Goal: Task Accomplishment & Management: Manage account settings

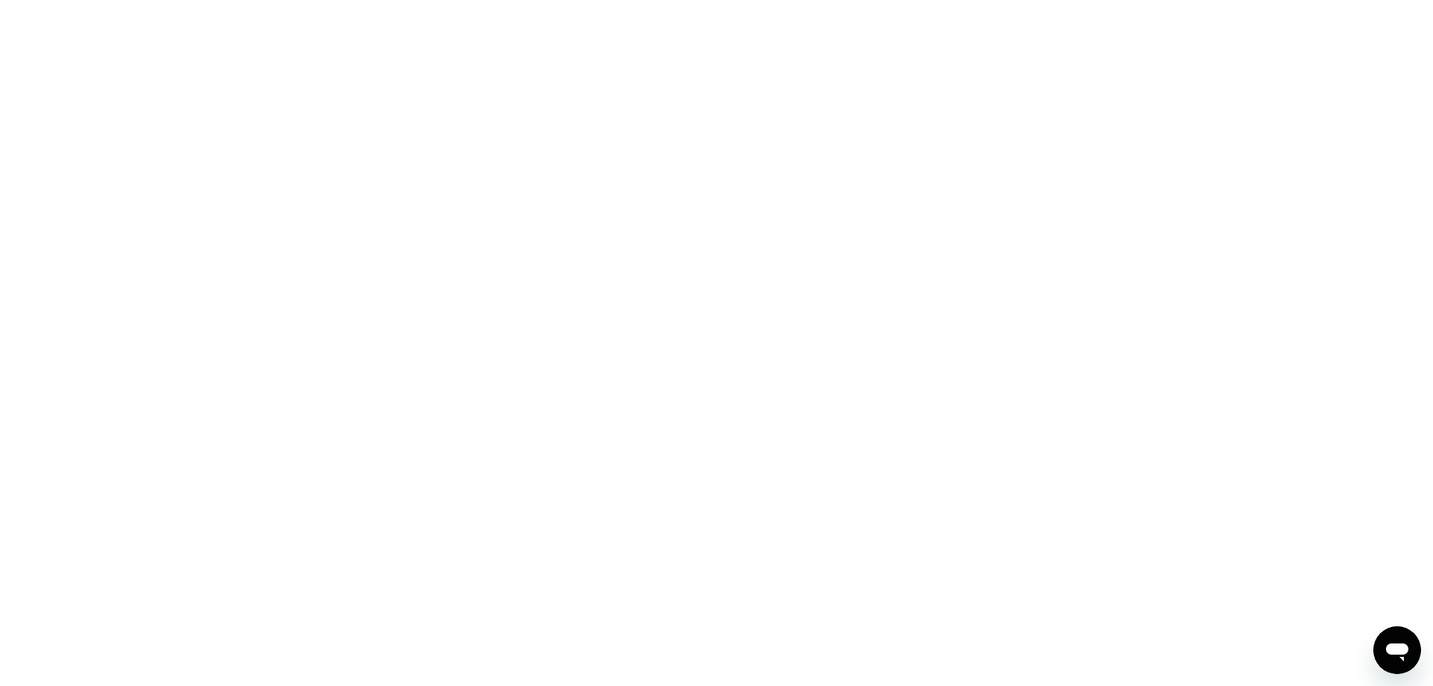
click at [616, 263] on div at bounding box center [716, 343] width 1433 height 686
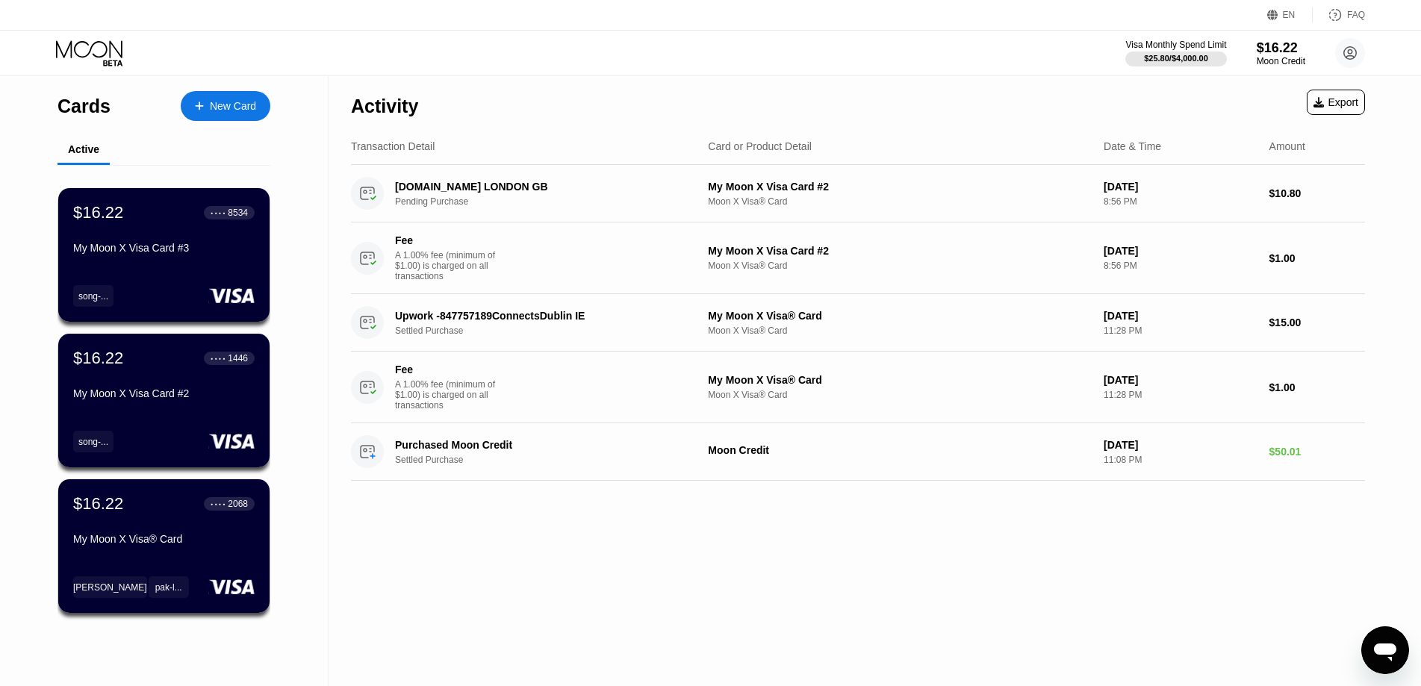
click at [606, 96] on div "Activity Export" at bounding box center [858, 102] width 1014 height 52
click at [640, 96] on div "Activity Export" at bounding box center [858, 102] width 1014 height 52
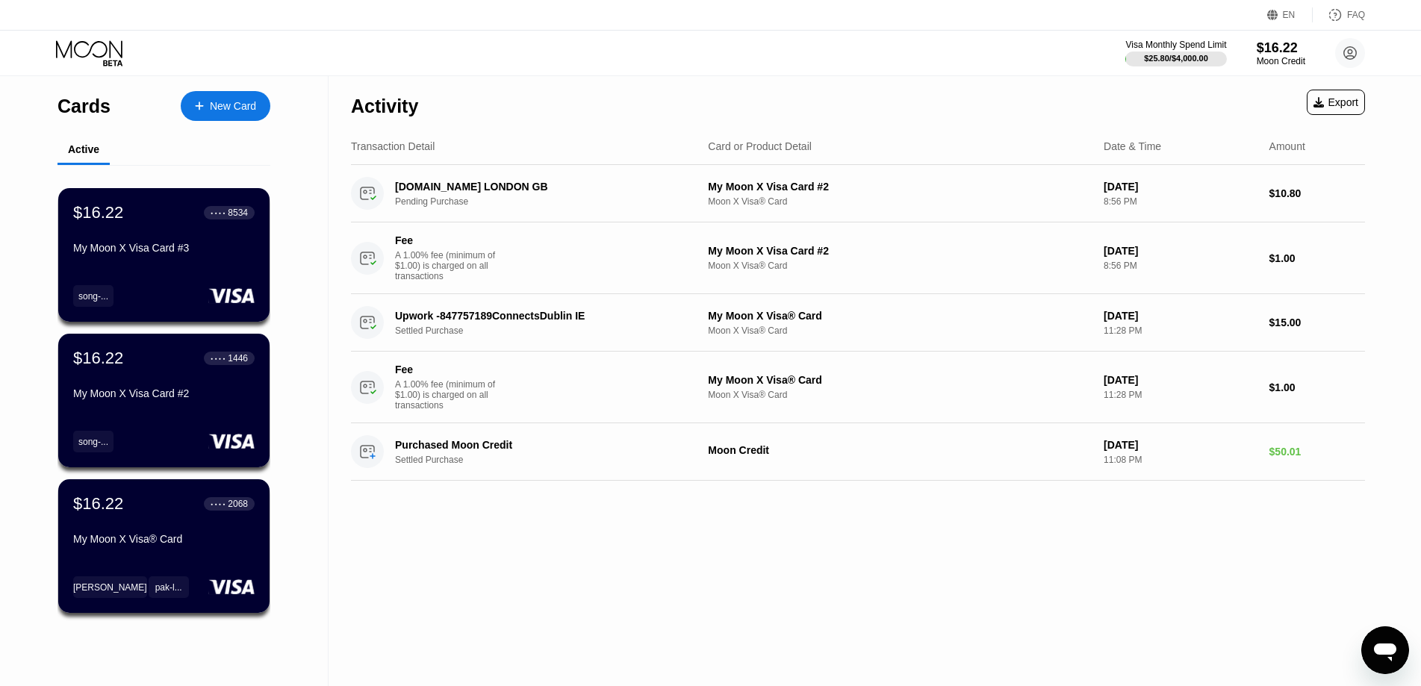
click at [657, 103] on div "Activity Export" at bounding box center [858, 102] width 1014 height 52
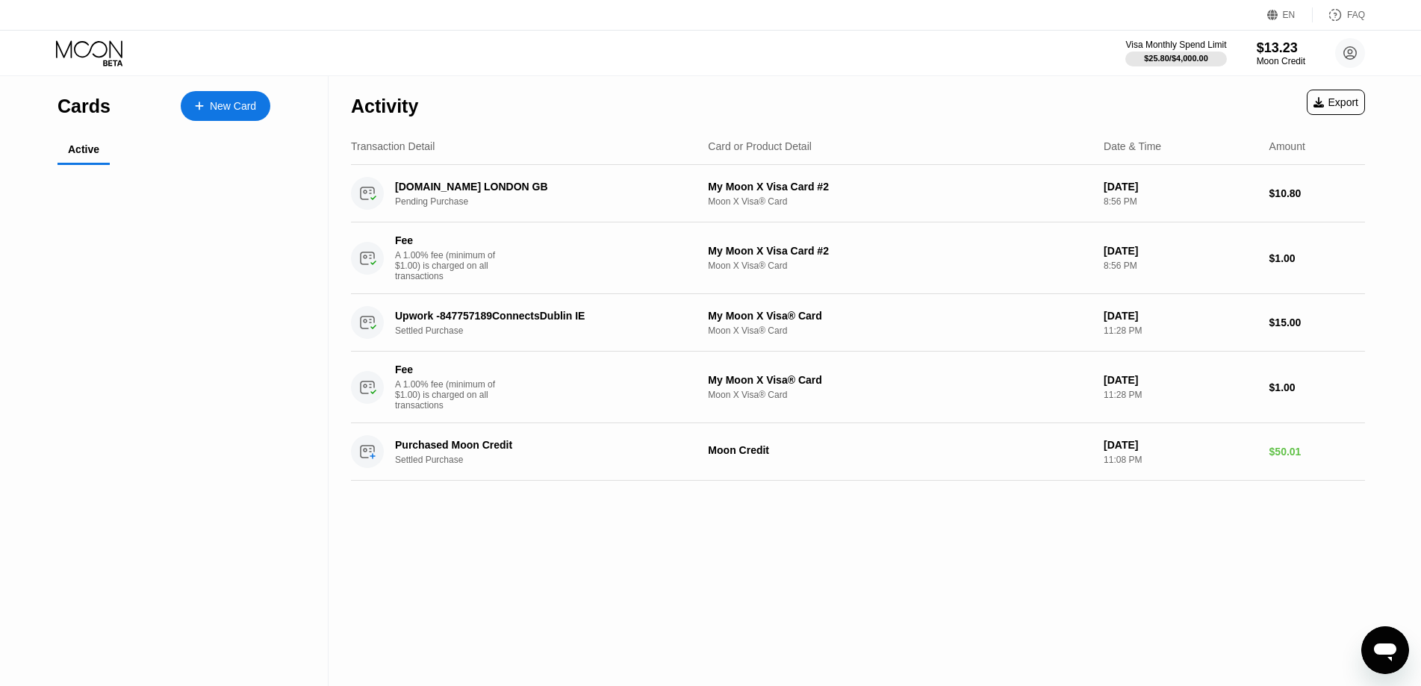
click at [387, 51] on div "Visa Monthly Spend Limit $25.80 / $4,000.00 $13.23 Moon Credit Vahan Vardanyan …" at bounding box center [710, 53] width 1421 height 45
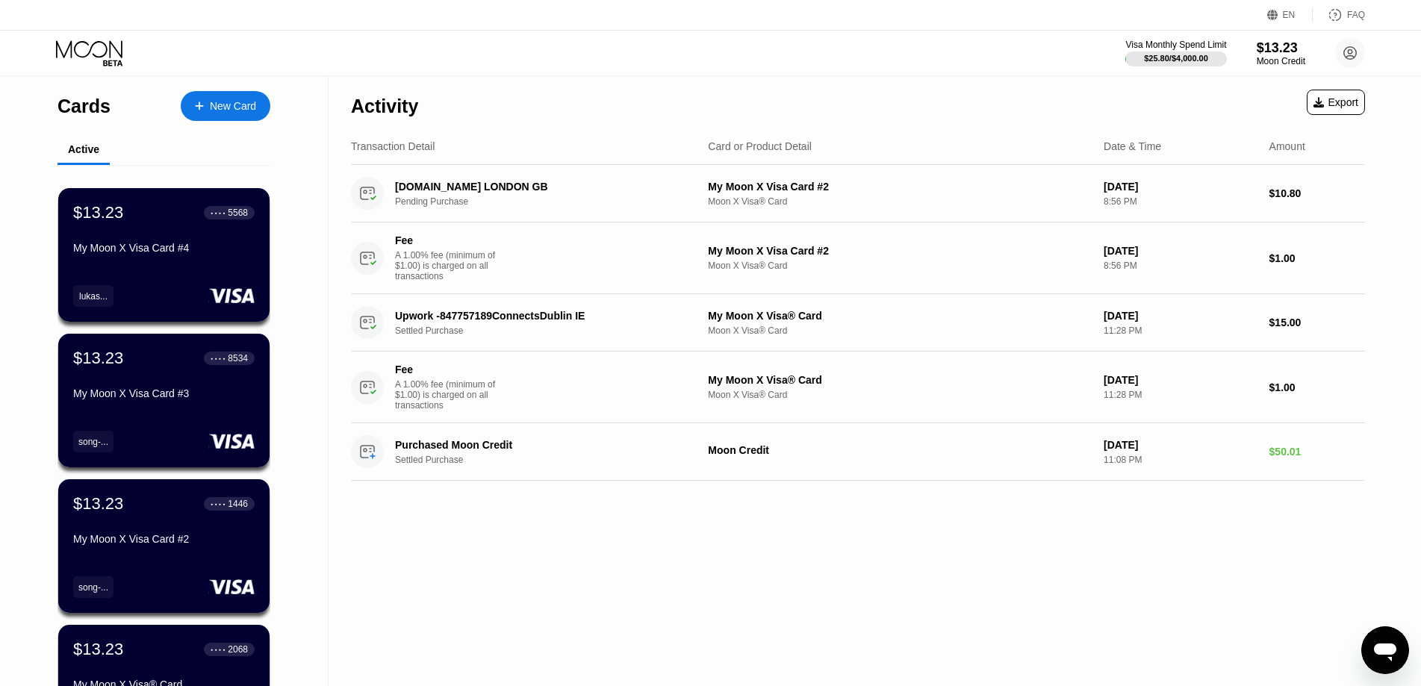
click at [560, 89] on div "Activity Export" at bounding box center [858, 102] width 1014 height 52
click at [614, 88] on div "Activity Export" at bounding box center [858, 102] width 1014 height 52
click at [665, 93] on div "Activity Export" at bounding box center [858, 102] width 1014 height 52
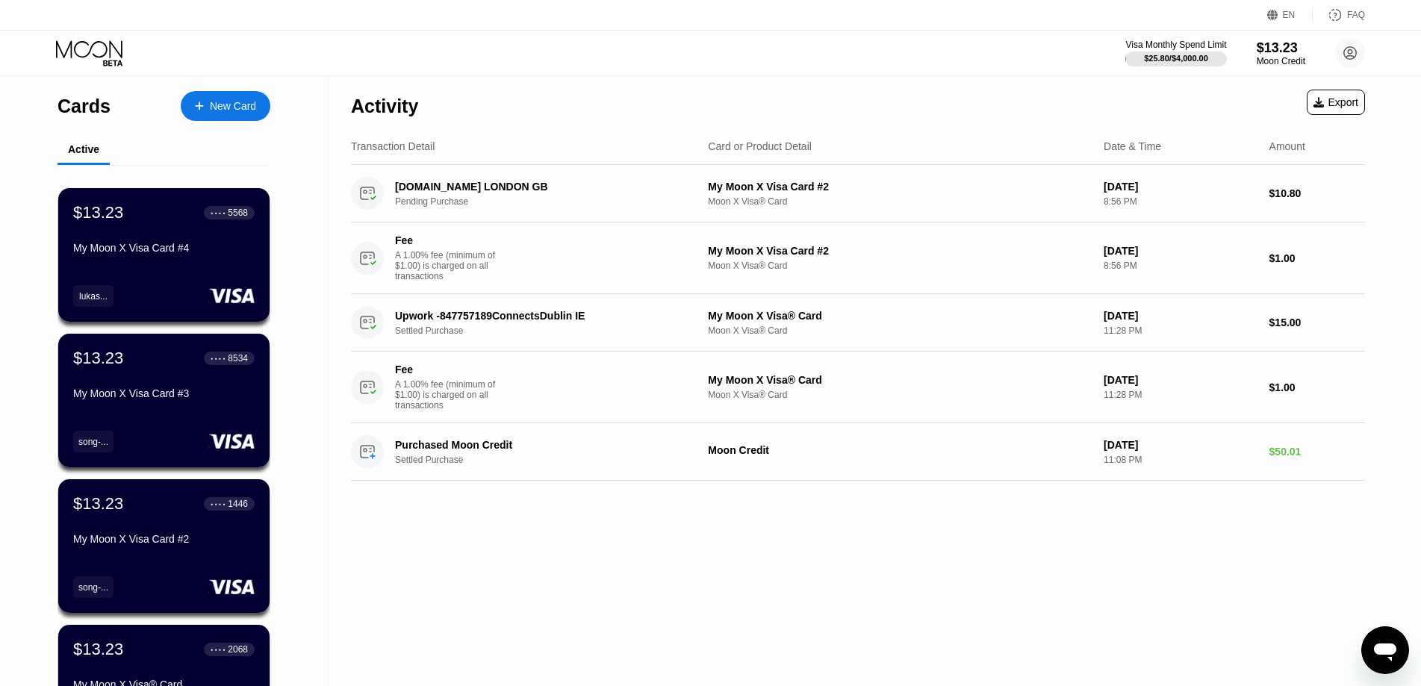
click at [665, 93] on div "Activity Export" at bounding box center [858, 102] width 1014 height 52
click at [641, 99] on div "Activity Export" at bounding box center [858, 102] width 1014 height 52
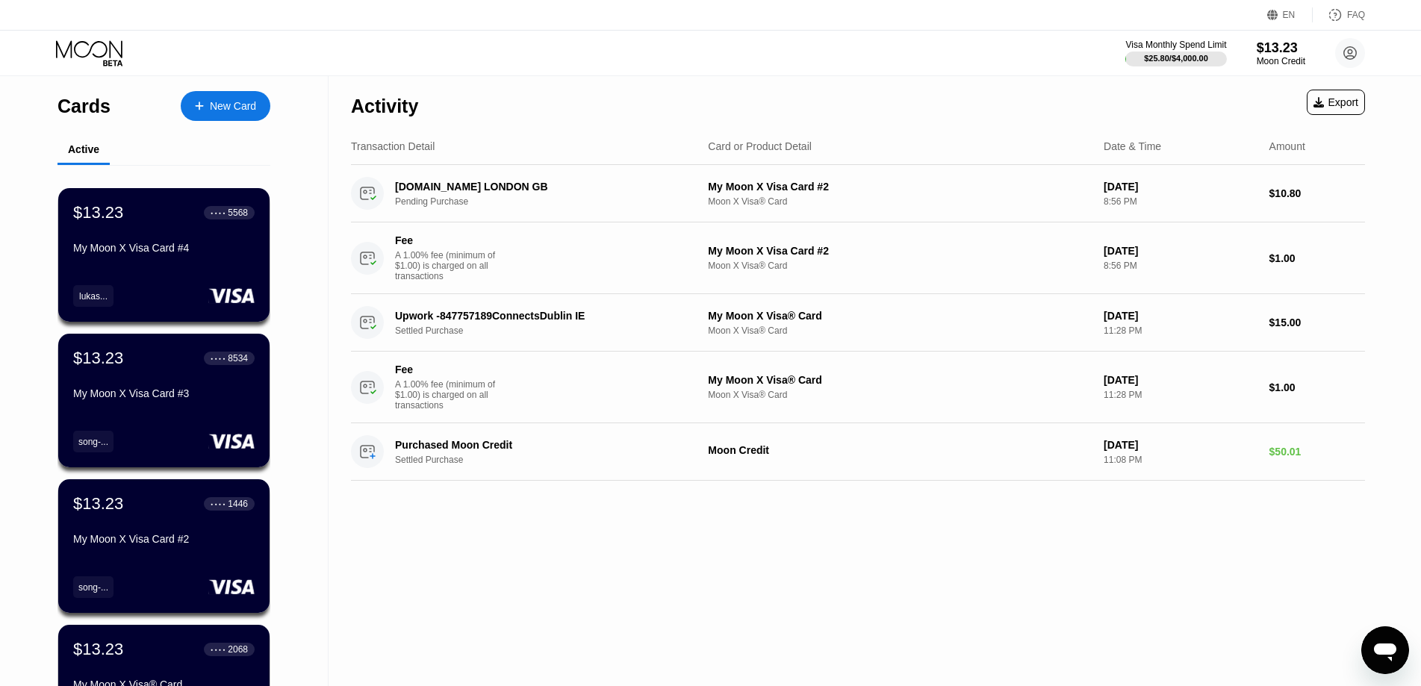
click at [641, 99] on div "Activity Export" at bounding box center [858, 102] width 1014 height 52
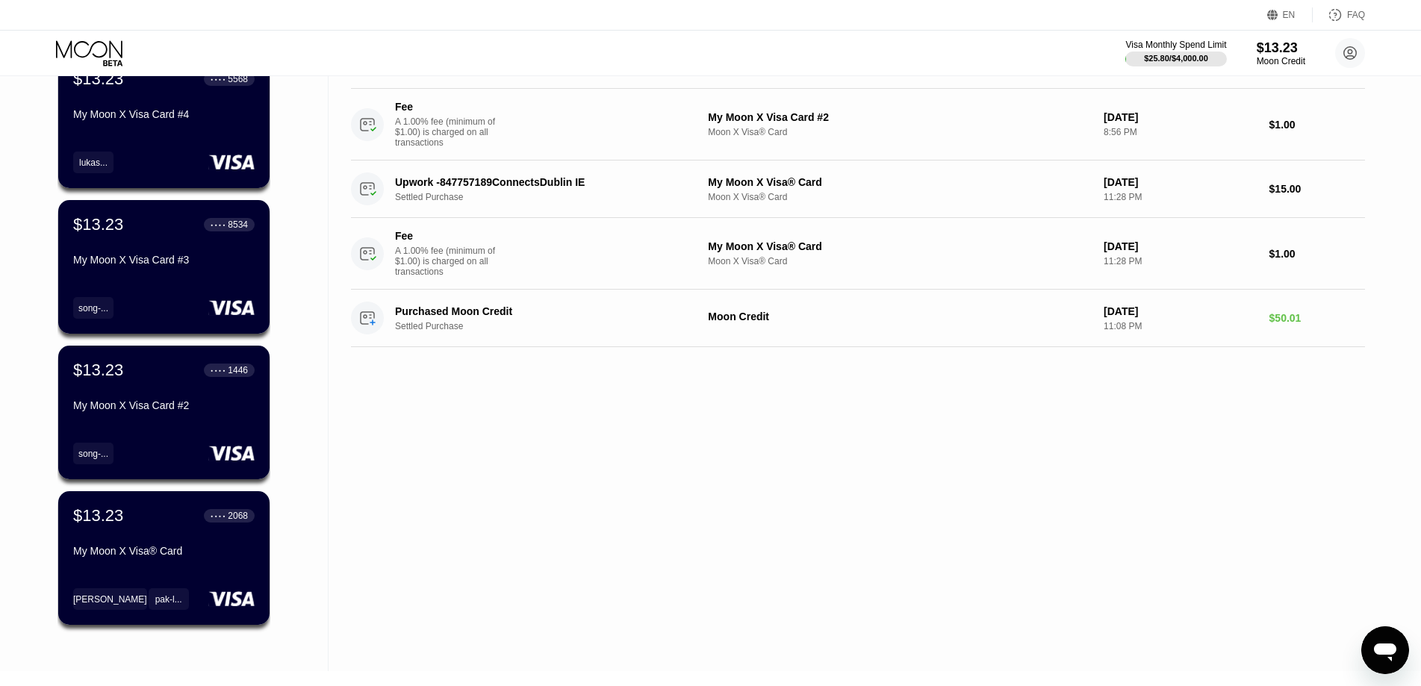
scroll to position [249, 0]
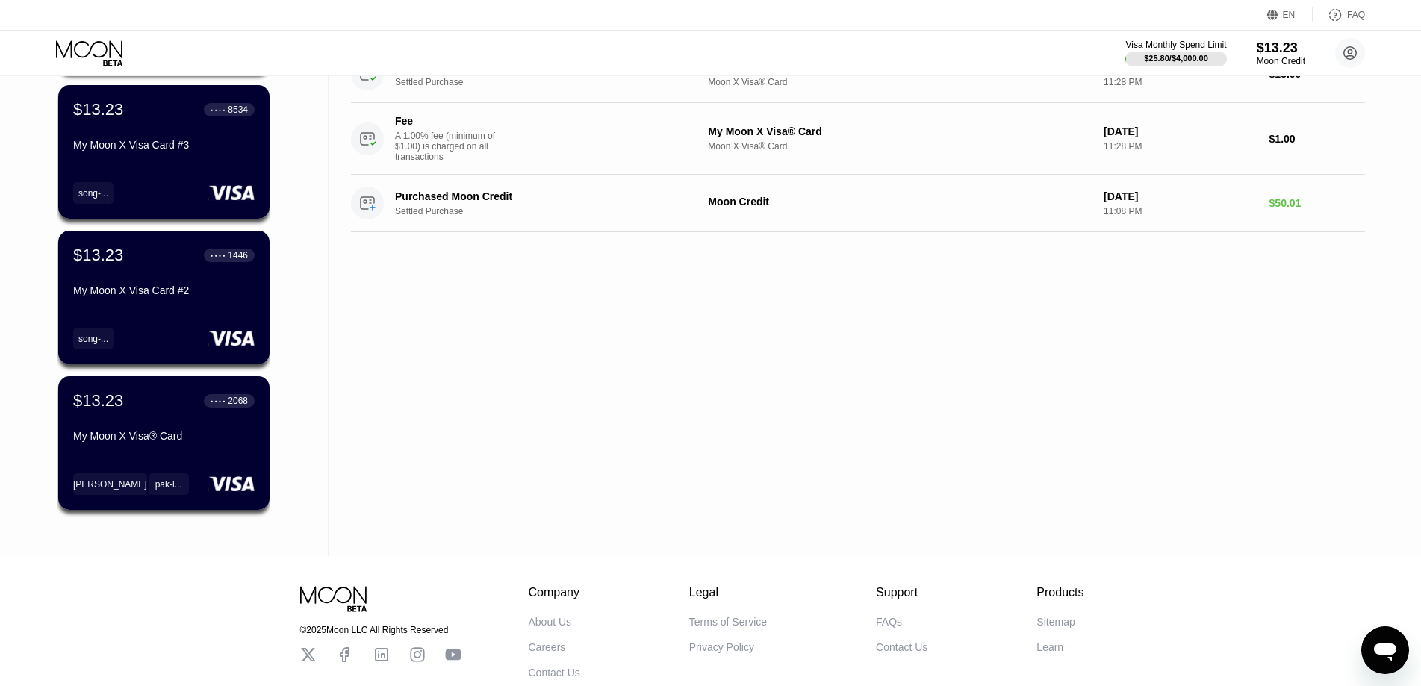
click at [673, 446] on div "Activity Export Transaction Detail Card or Product Detail Date & Time Amount FR…" at bounding box center [857, 192] width 1059 height 729
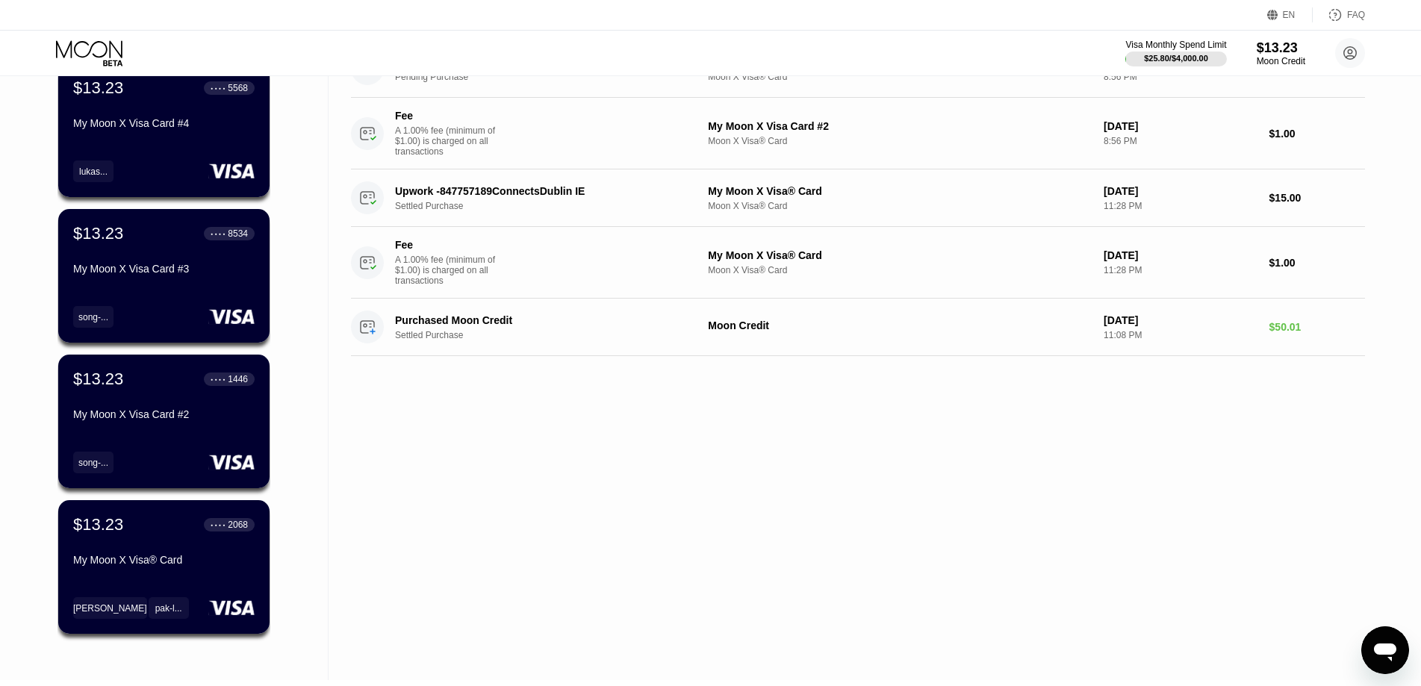
click at [660, 488] on div "Activity Export Transaction Detail Card or Product Detail Date & Time Amount FR…" at bounding box center [857, 315] width 1059 height 729
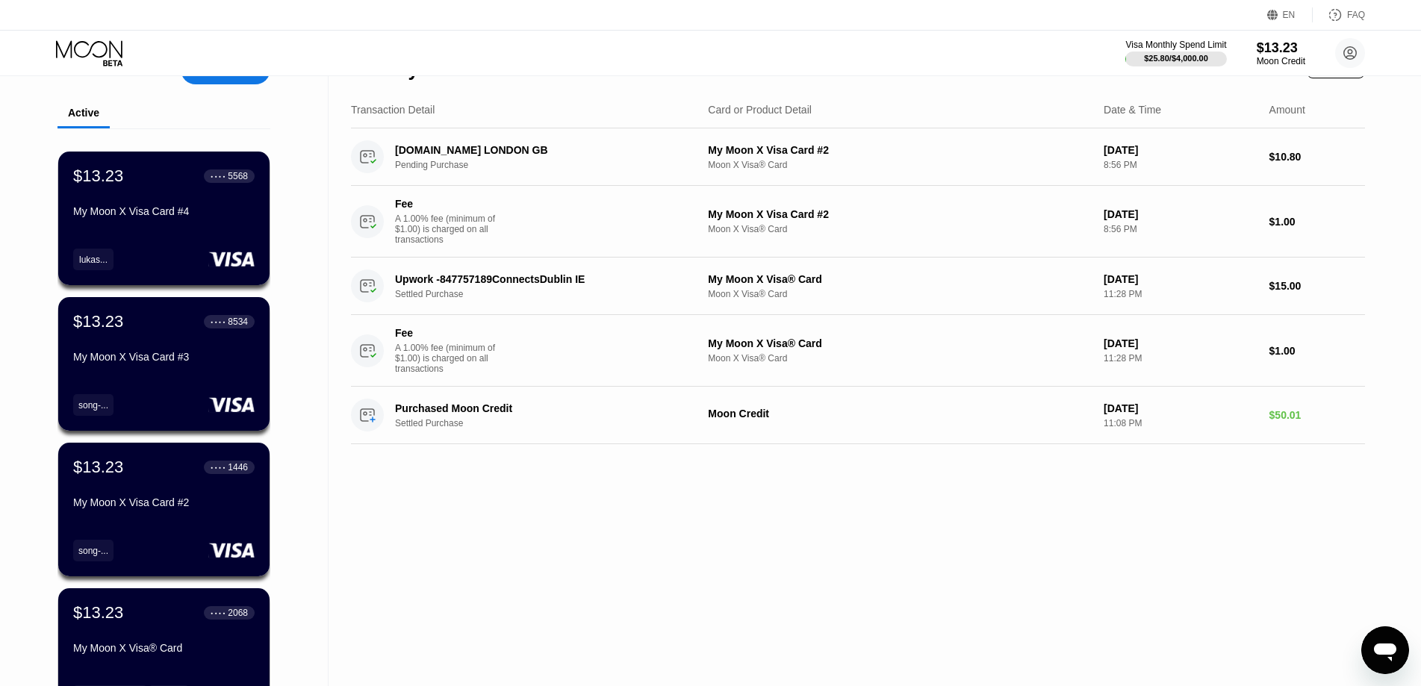
scroll to position [0, 0]
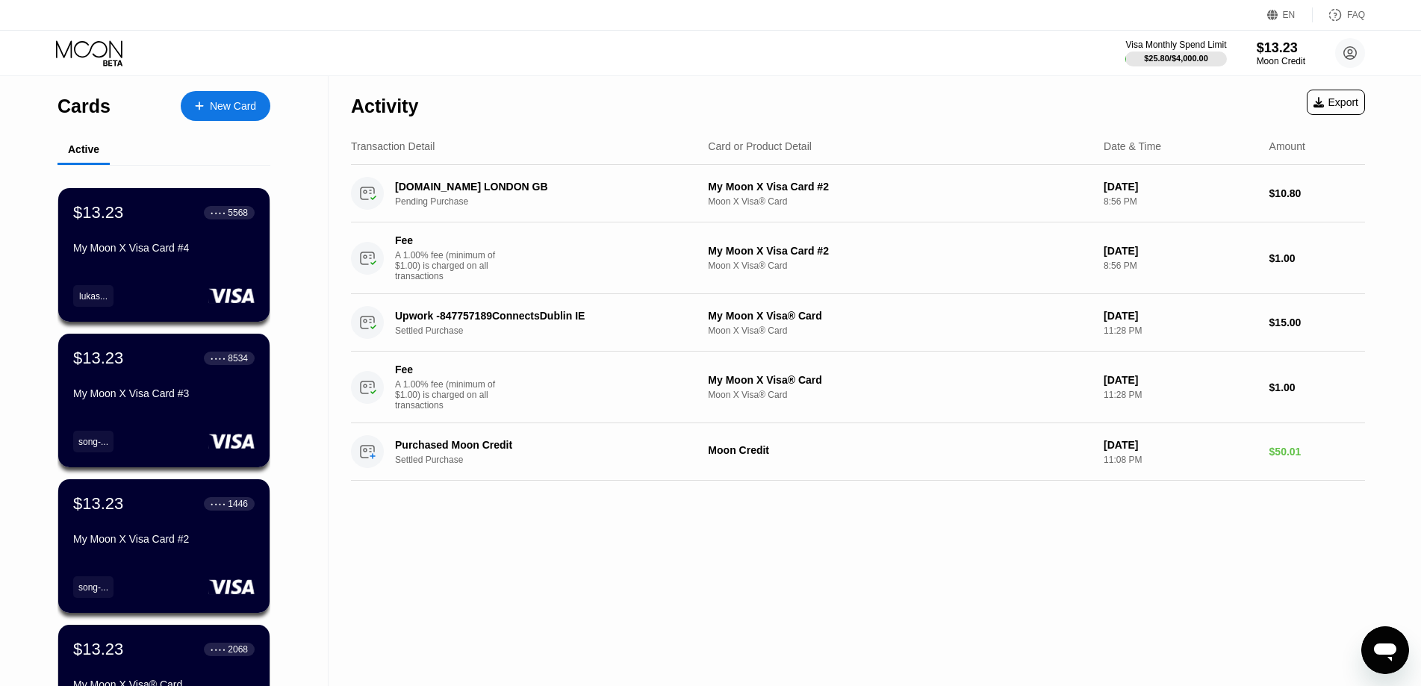
click at [654, 570] on div "Activity Export Transaction Detail Card or Product Detail Date & Time Amount FR…" at bounding box center [857, 440] width 1059 height 729
click at [654, 541] on div "Activity Export Transaction Detail Card or Product Detail Date & Time Amount FR…" at bounding box center [857, 440] width 1059 height 729
click at [669, 81] on div "Activity Export" at bounding box center [858, 102] width 1014 height 52
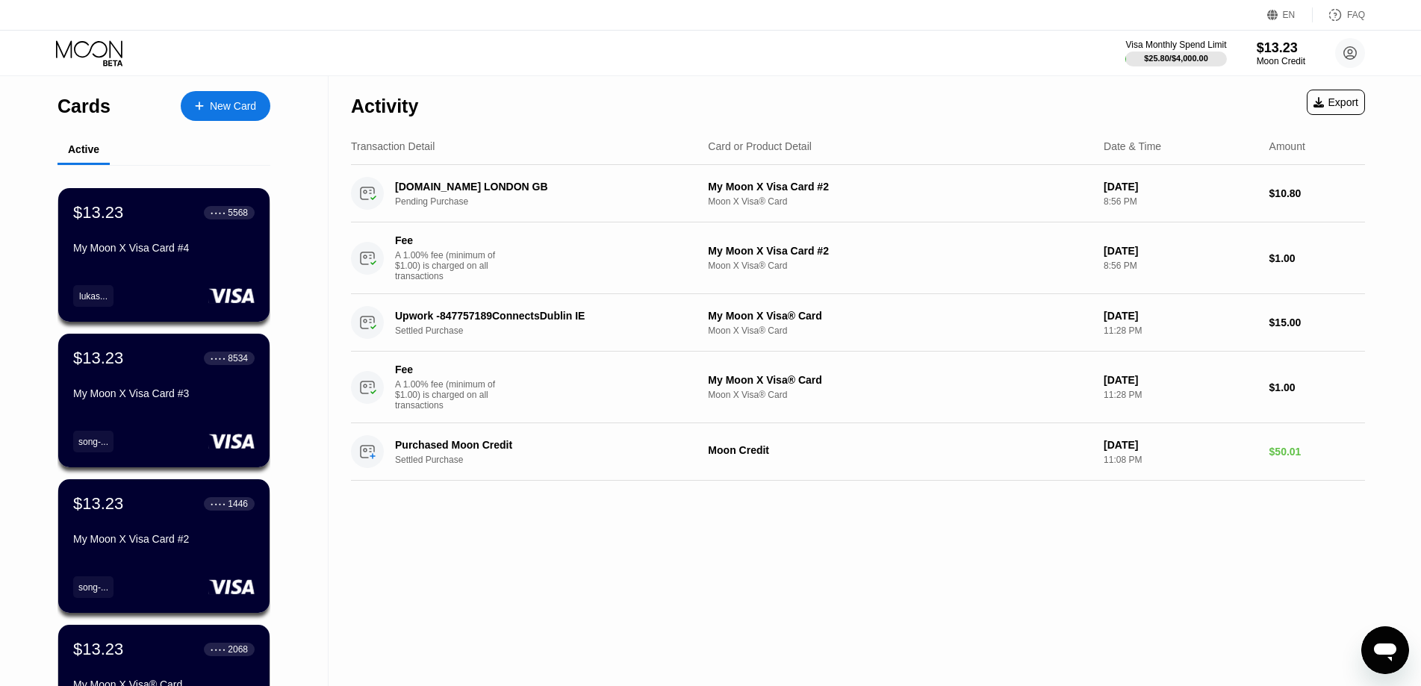
click at [626, 98] on div "Activity Export" at bounding box center [858, 102] width 1014 height 52
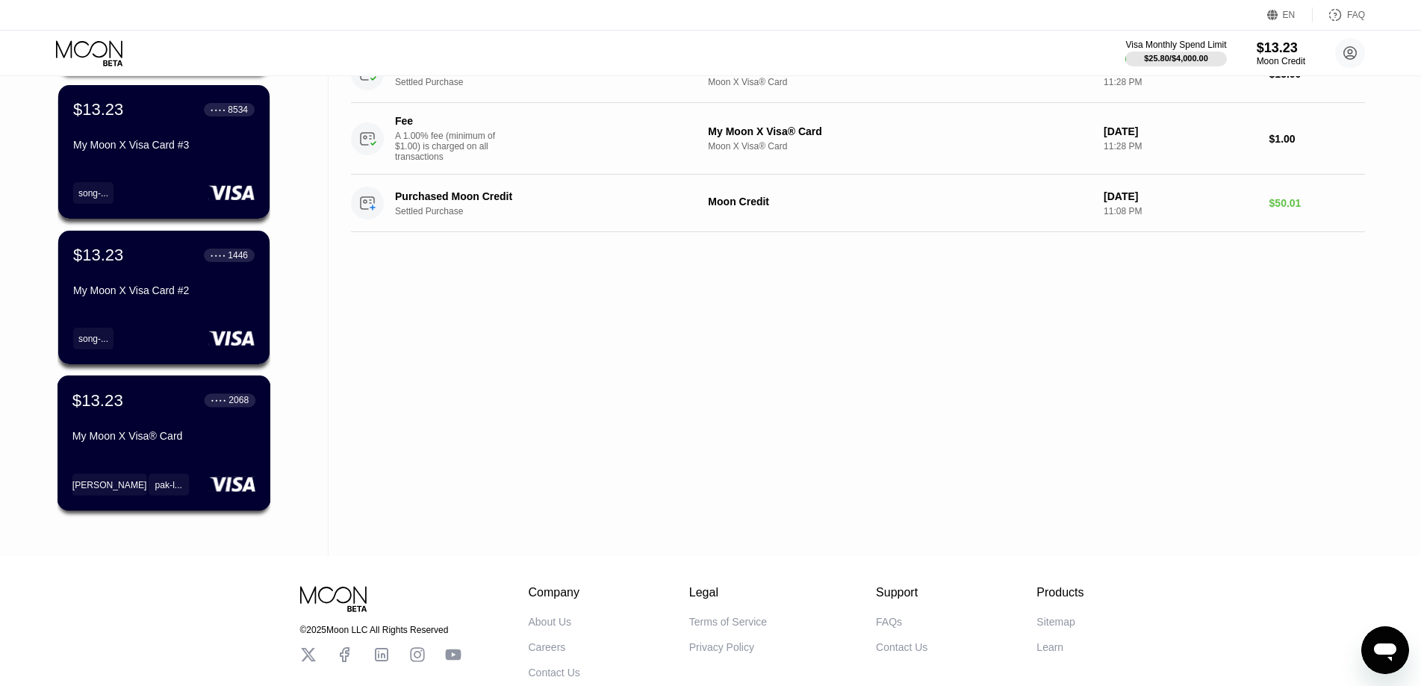
click at [218, 442] on div "My Moon X Visa® Card" at bounding box center [163, 436] width 183 height 12
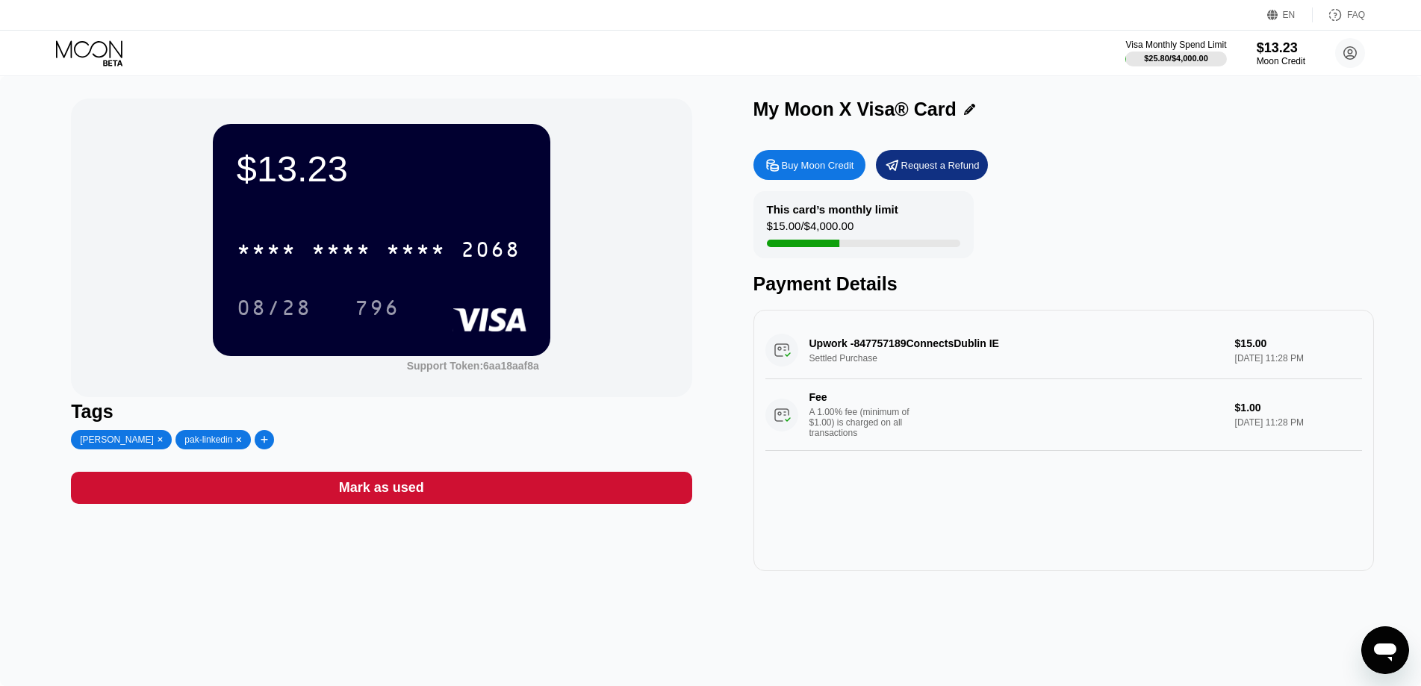
click at [236, 441] on icon at bounding box center [239, 439] width 6 height 7
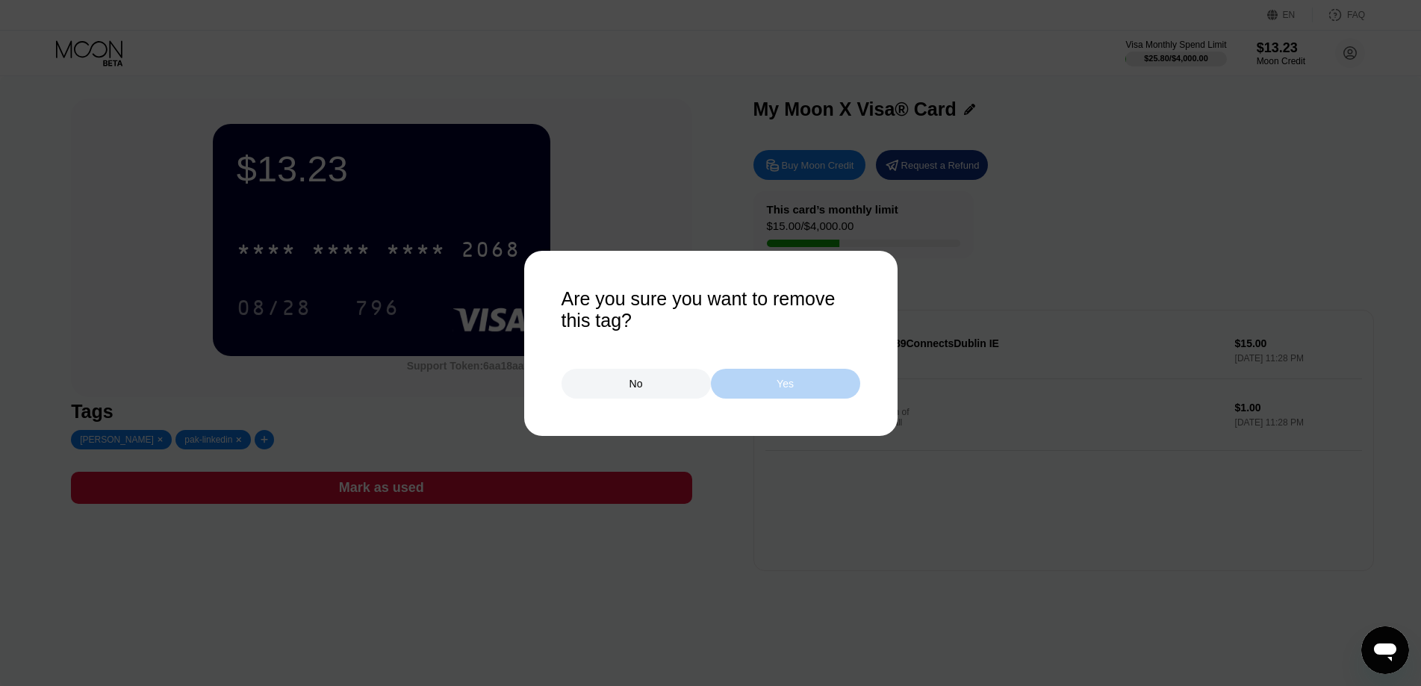
click at [791, 381] on div "Yes" at bounding box center [784, 383] width 17 height 13
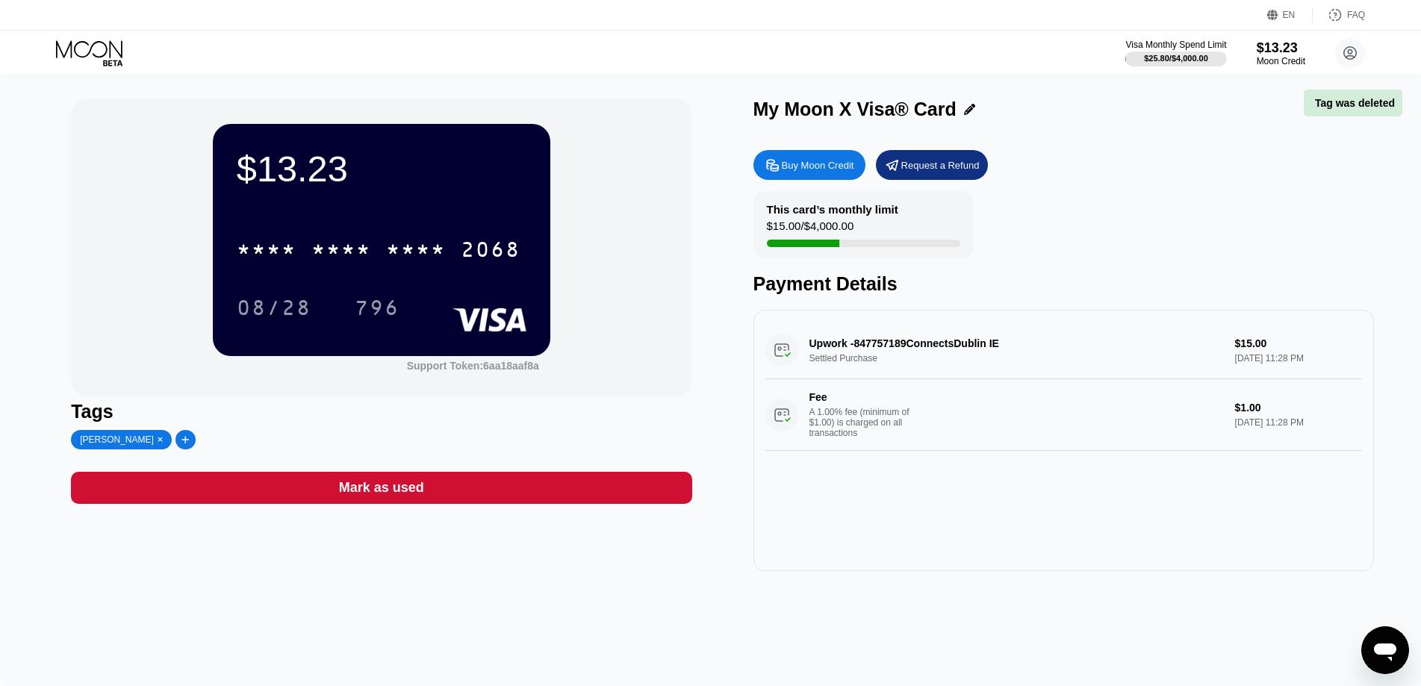
click at [181, 443] on icon at bounding box center [185, 439] width 8 height 9
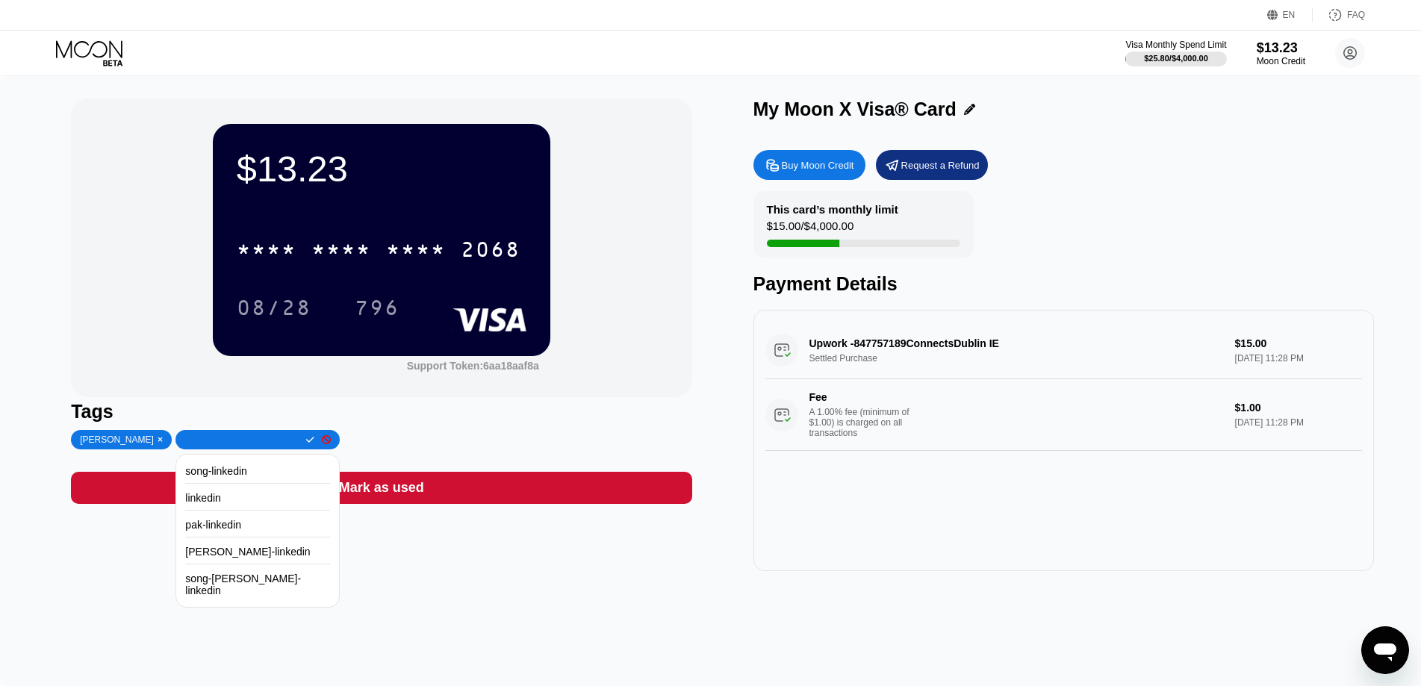
type input "h"
type input "f"
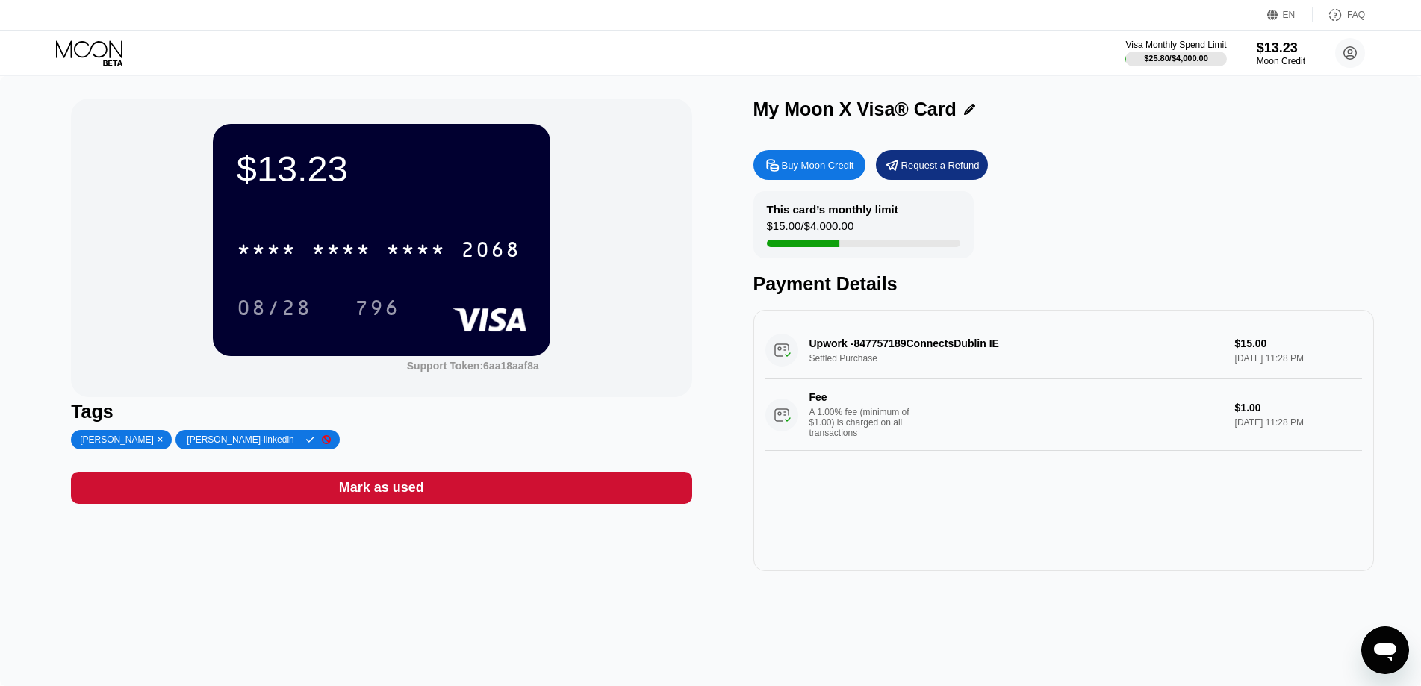
type input "vahan-linkedin"
click at [306, 443] on icon at bounding box center [310, 440] width 8 height 6
click at [158, 443] on icon at bounding box center [161, 439] width 6 height 7
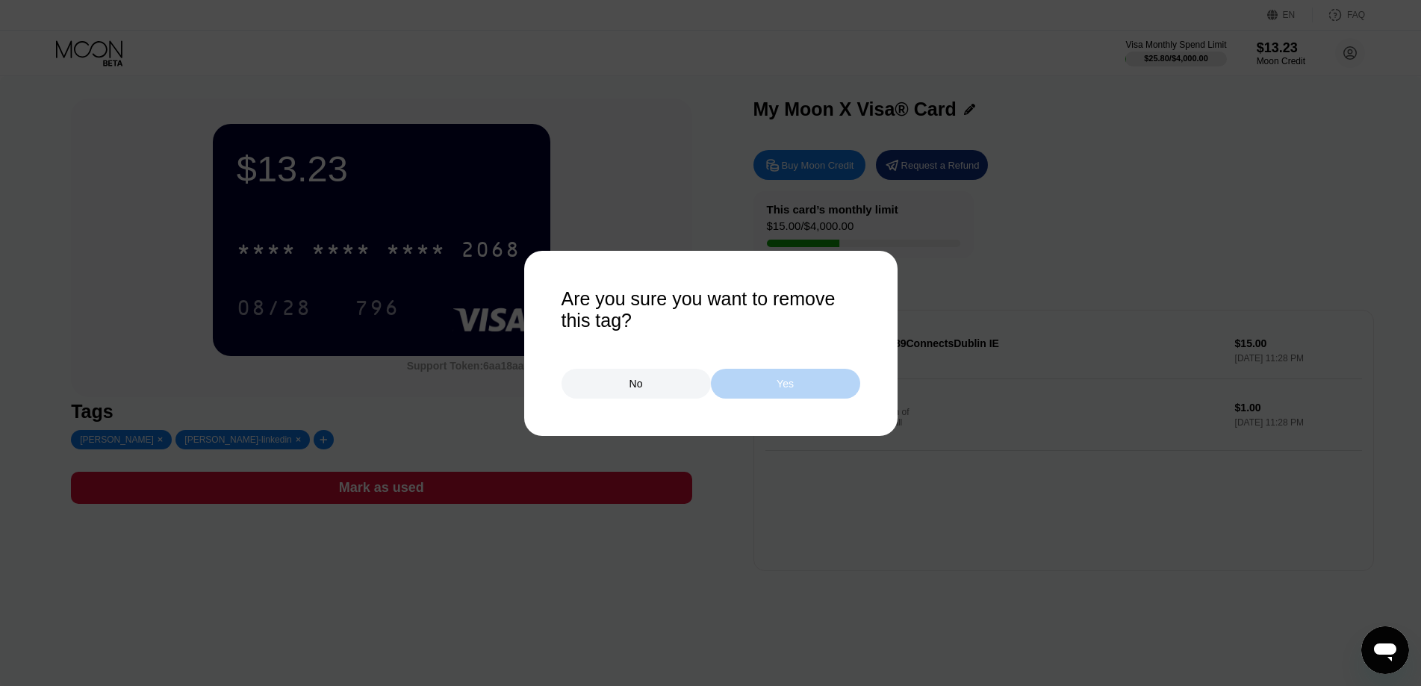
click at [751, 379] on div "Yes" at bounding box center [785, 384] width 149 height 30
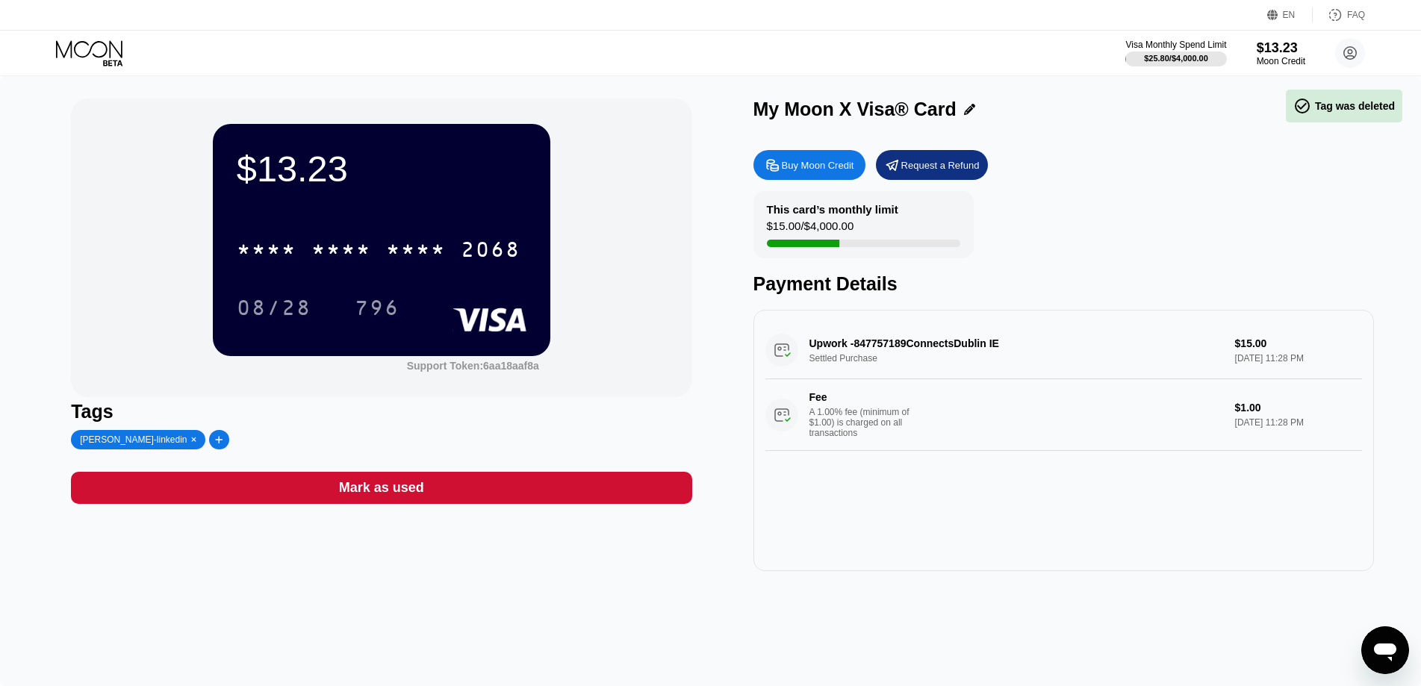
click at [69, 56] on icon at bounding box center [90, 53] width 69 height 26
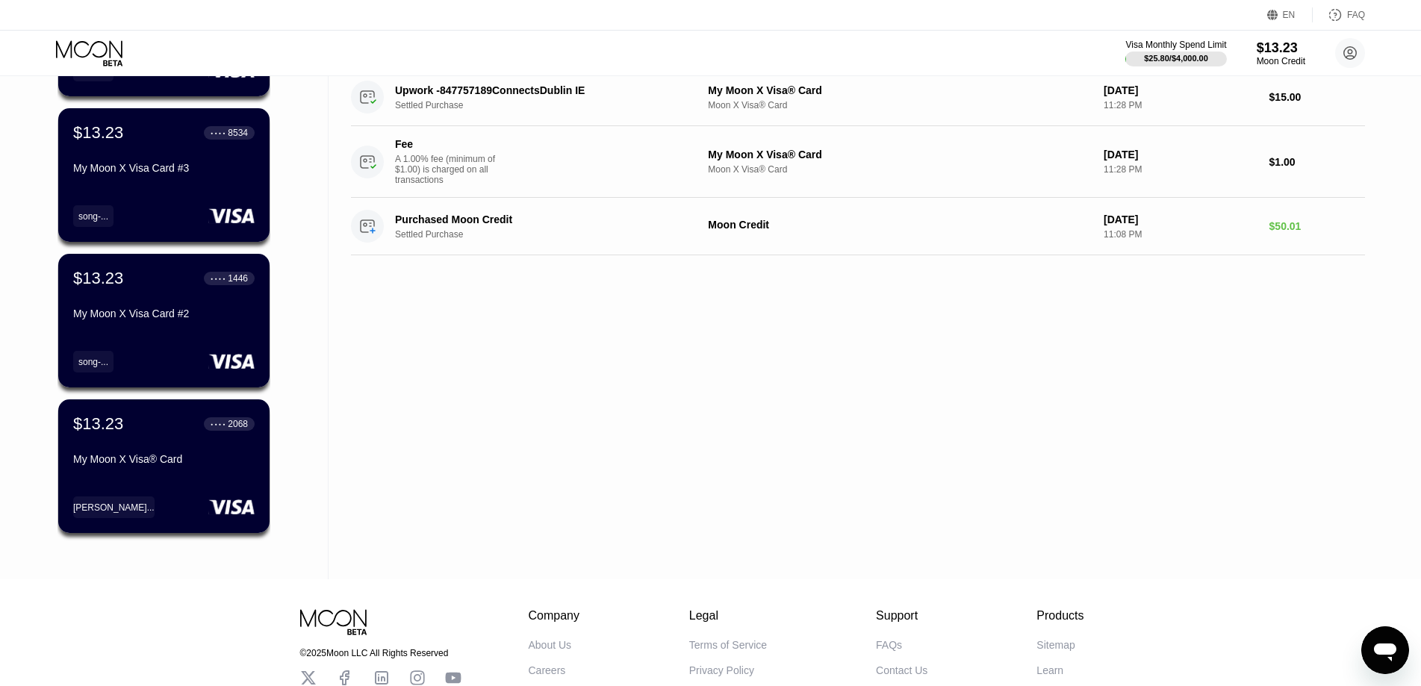
scroll to position [102, 0]
